Goal: Task Accomplishment & Management: Manage account settings

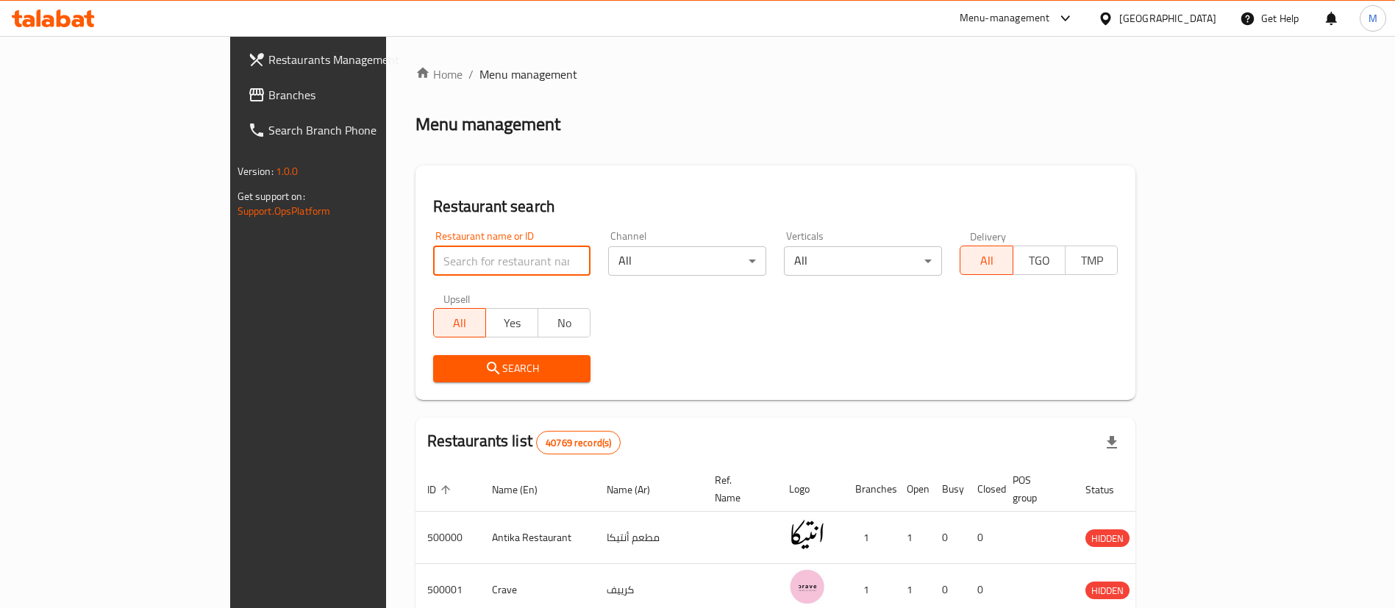
click at [433, 264] on input "search" at bounding box center [512, 260] width 158 height 29
type input "l"
type input "lychee"
click button "Search" at bounding box center [512, 368] width 158 height 27
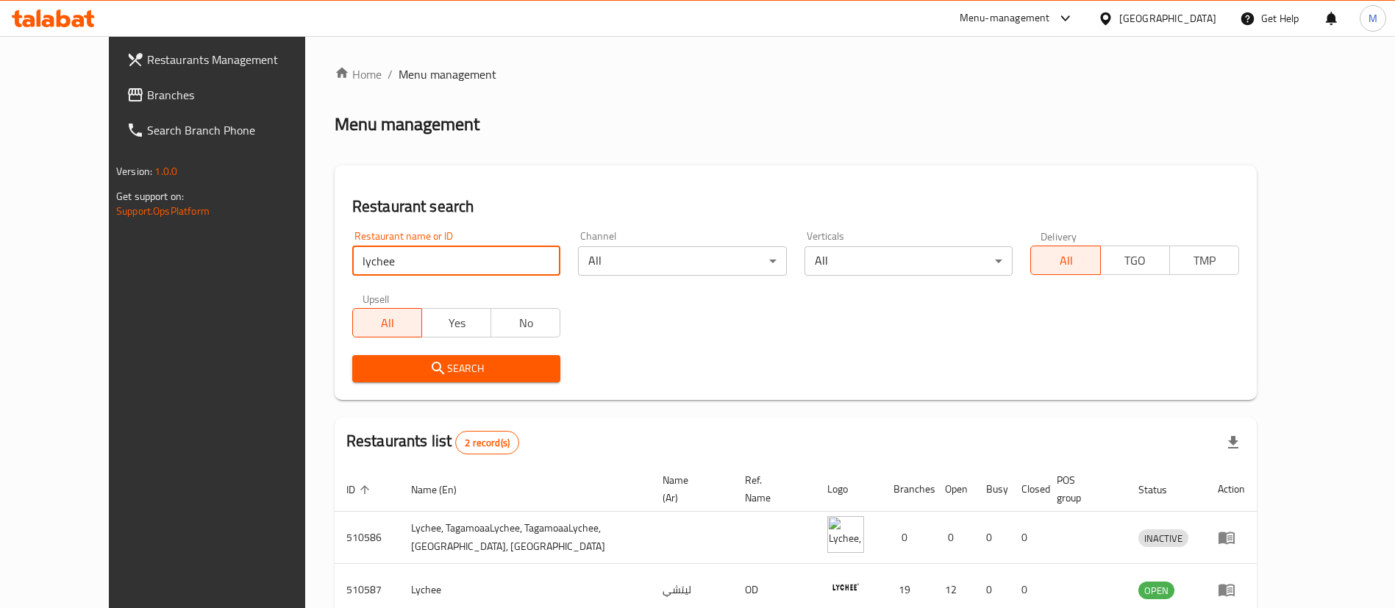
scroll to position [71, 0]
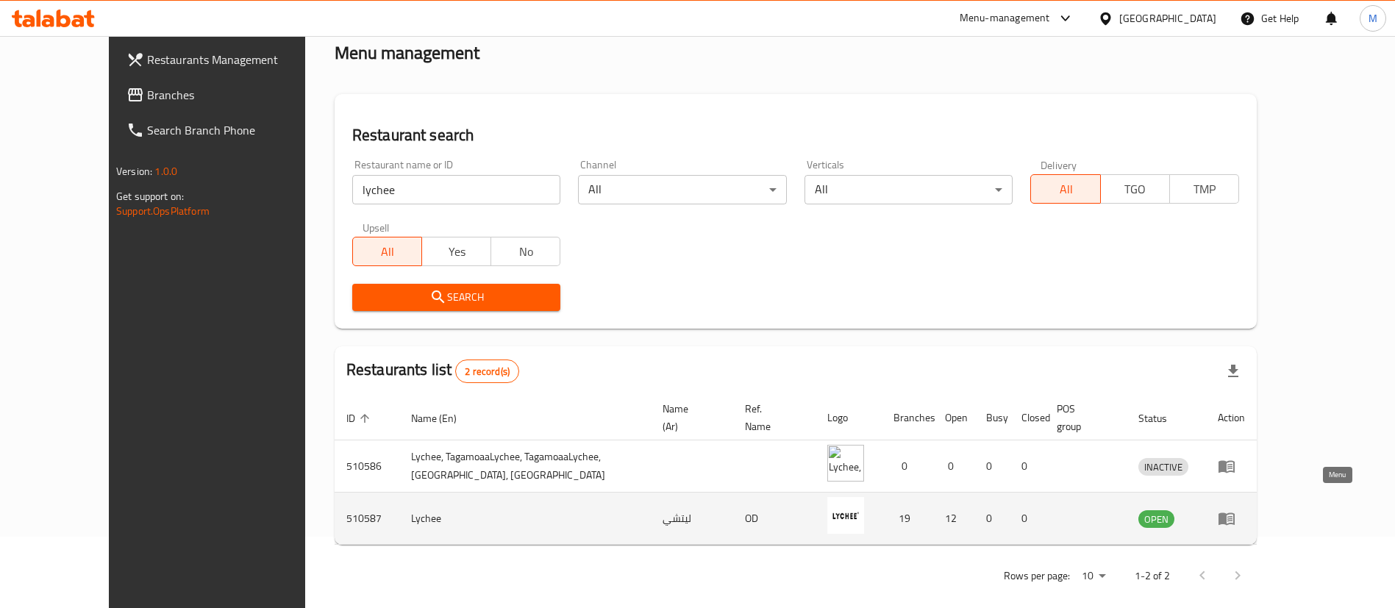
click at [1235, 510] on icon "enhanced table" at bounding box center [1227, 519] width 18 height 18
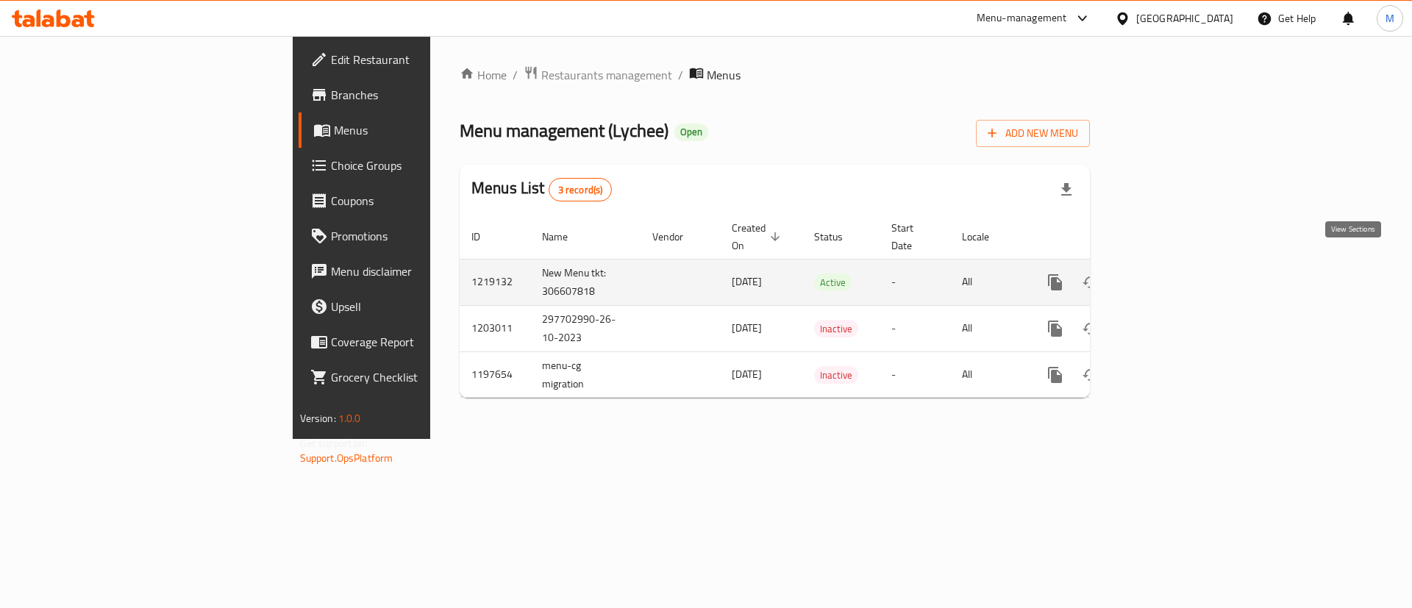
click at [1170, 274] on icon "enhanced table" at bounding box center [1161, 283] width 18 height 18
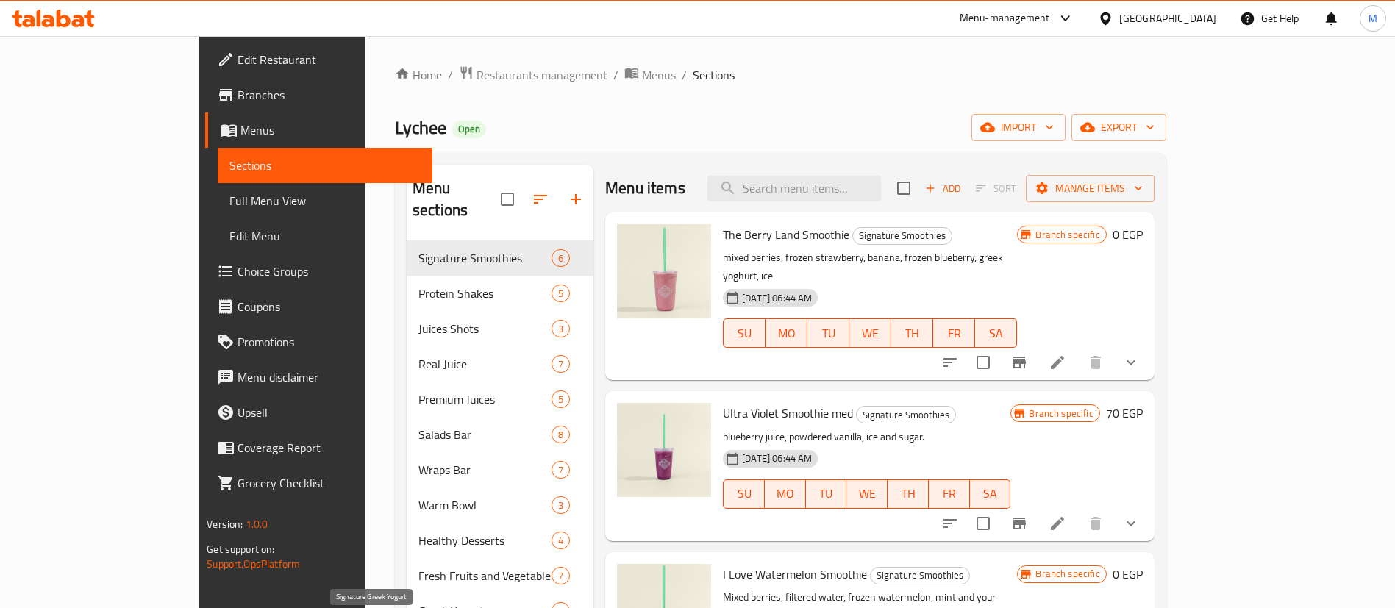
scroll to position [363, 0]
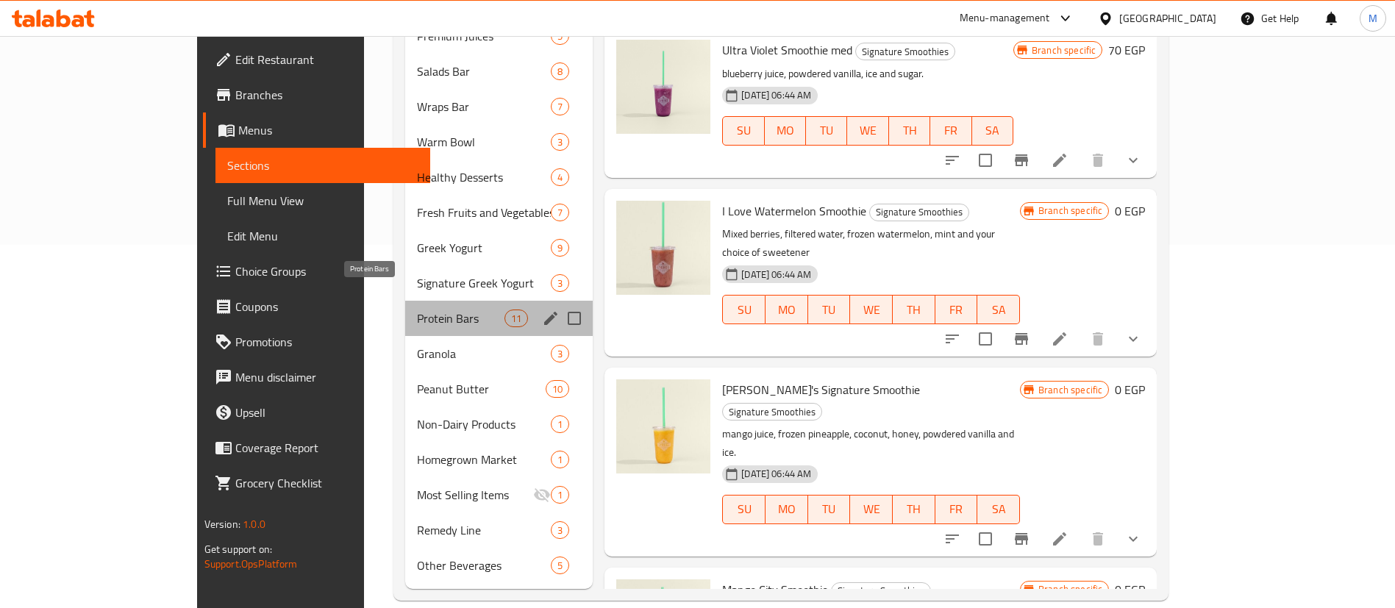
click at [417, 310] on span "Protein Bars" at bounding box center [461, 319] width 88 height 18
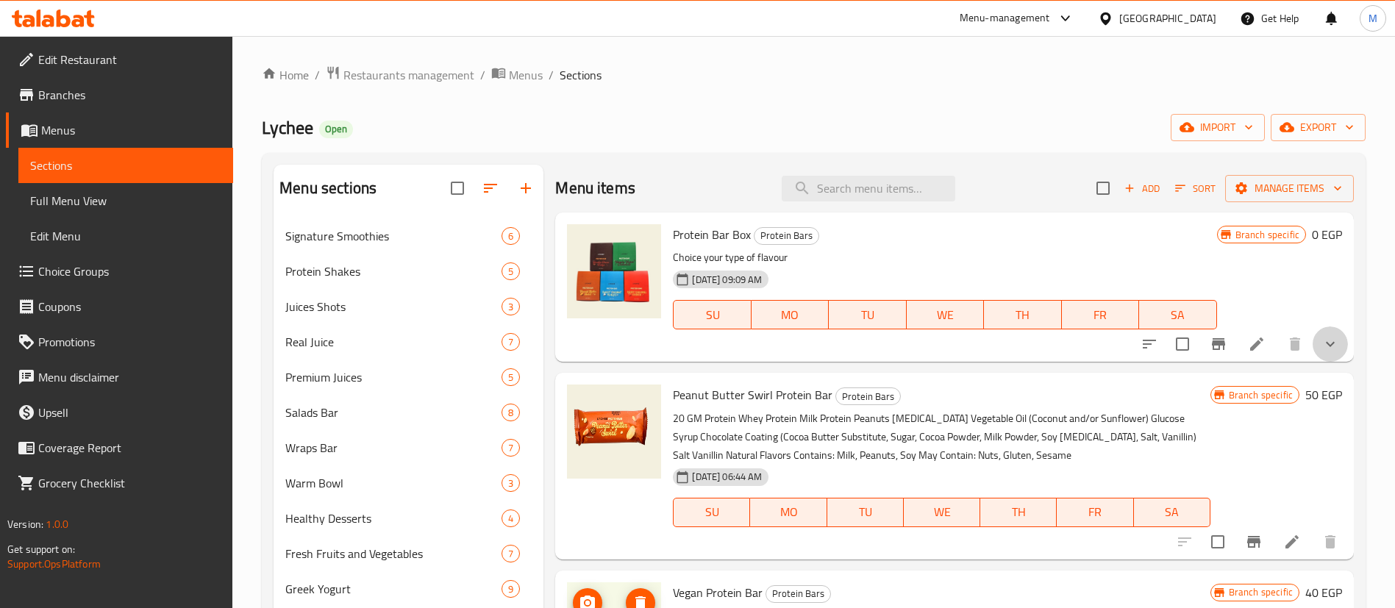
click at [1313, 356] on button "show more" at bounding box center [1330, 343] width 35 height 35
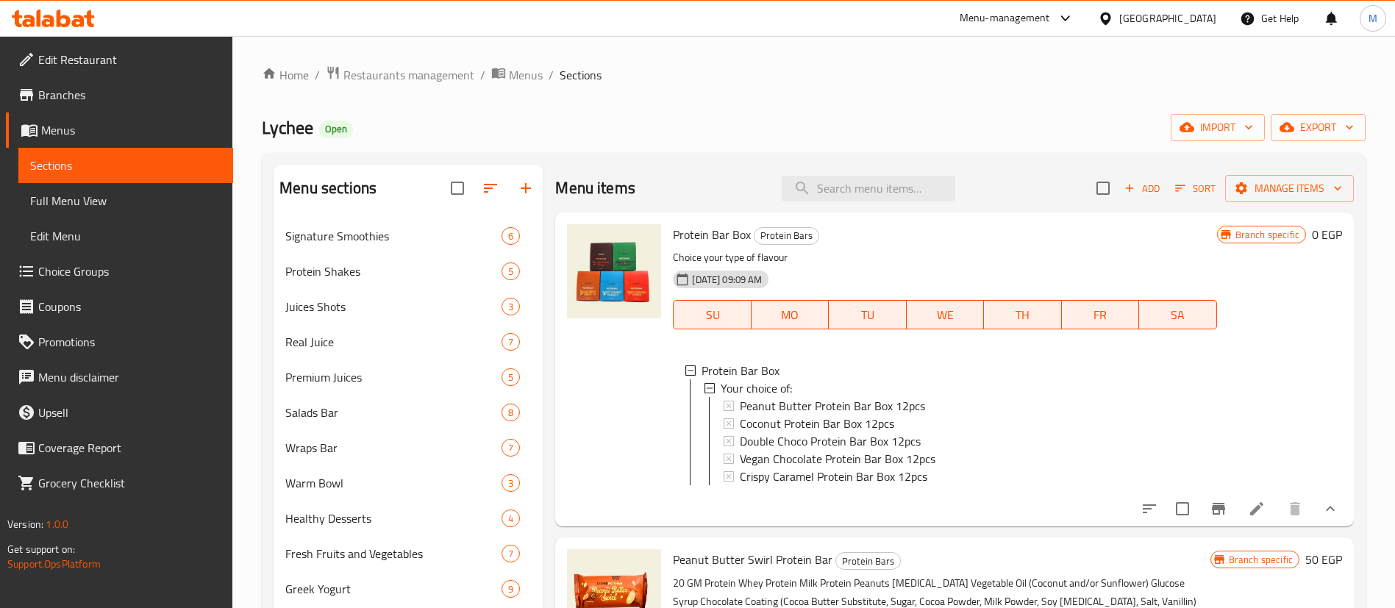
click at [709, 235] on span "Protein Bar Box" at bounding box center [712, 235] width 78 height 22
copy h6 "Protein Bar Box"
click at [709, 235] on span "Protein Bar Box" at bounding box center [712, 235] width 78 height 22
click at [1250, 515] on icon at bounding box center [1256, 508] width 13 height 13
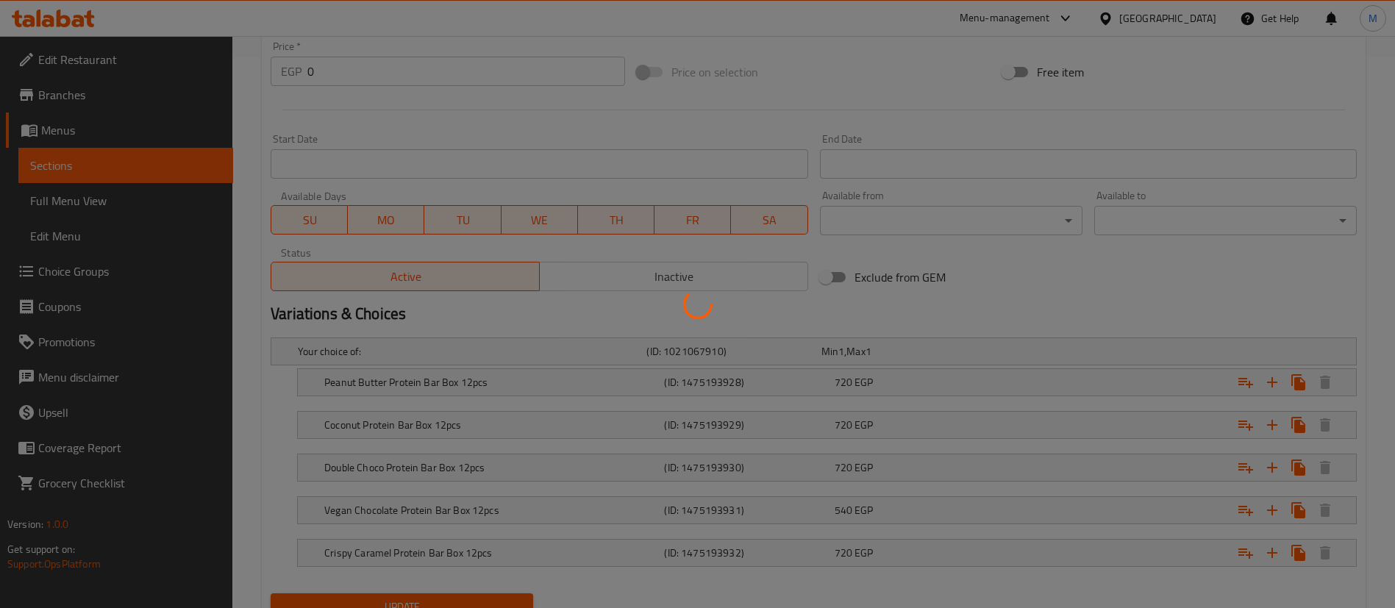
scroll to position [613, 0]
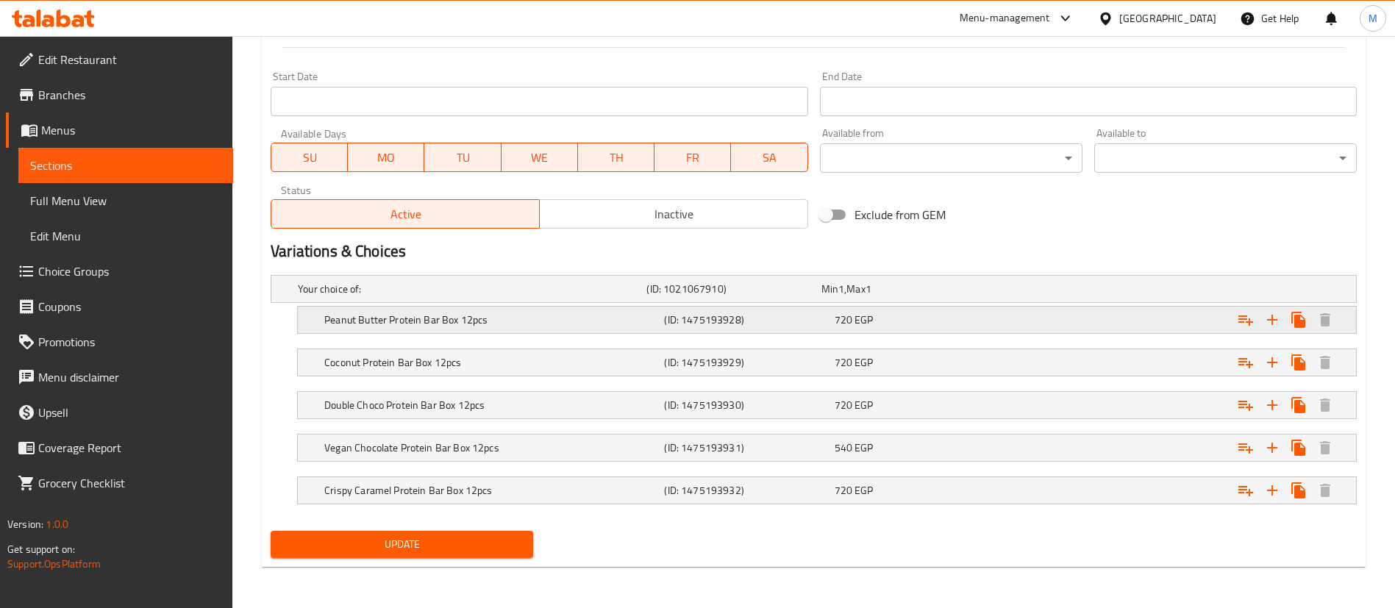
click at [388, 296] on h5 "Peanut Butter Protein Bar Box 12pcs" at bounding box center [469, 289] width 343 height 15
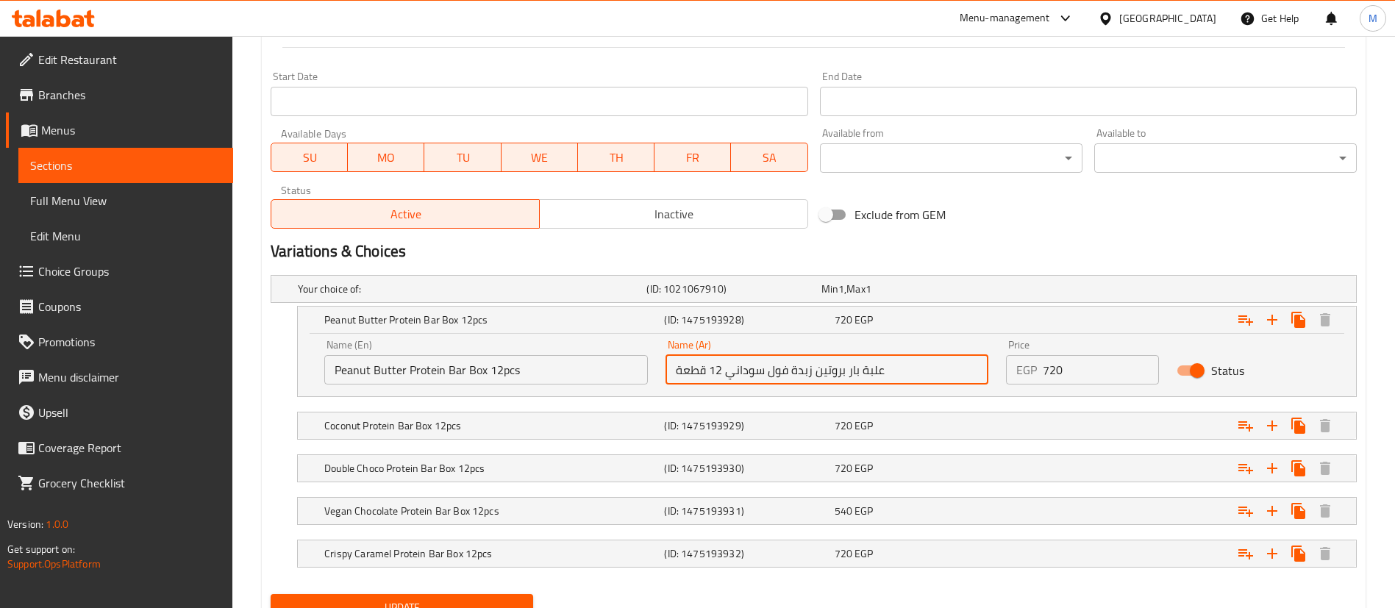
drag, startPoint x: 721, startPoint y: 367, endPoint x: 704, endPoint y: 365, distance: 16.2
click at [704, 365] on input "علبة بار بروتين زبدة فول سوداني 12 قطعة" at bounding box center [827, 369] width 324 height 29
drag, startPoint x: 701, startPoint y: 372, endPoint x: 724, endPoint y: 372, distance: 23.5
click at [724, 372] on input "علبة بار بروتين زبدة فول سوداني 12 قطعة" at bounding box center [827, 369] width 324 height 29
